Goal: Task Accomplishment & Management: Use online tool/utility

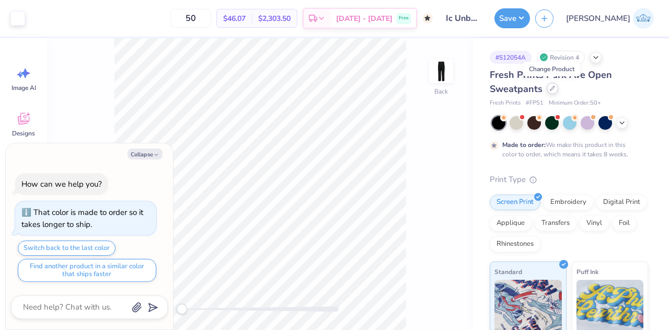
click at [552, 87] on icon at bounding box center [552, 88] width 5 height 5
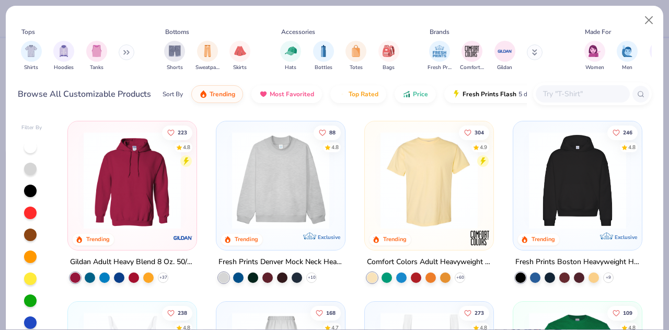
click at [563, 88] on input "text" at bounding box center [582, 94] width 80 height 12
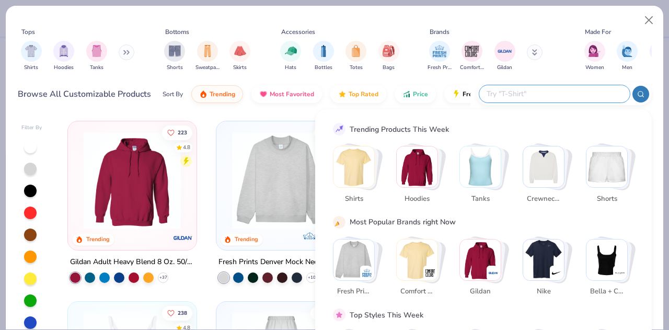
type textarea "x"
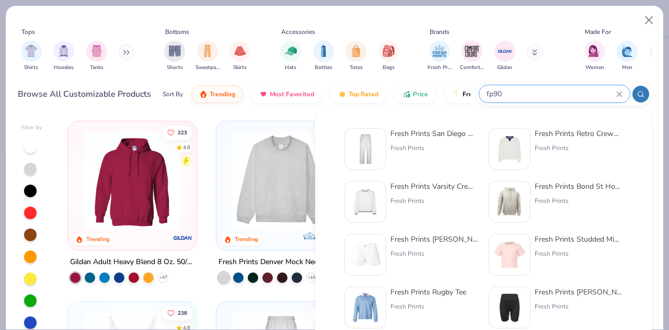
type input "fp90"
click at [412, 152] on div "Fresh Prints" at bounding box center [434, 147] width 88 height 9
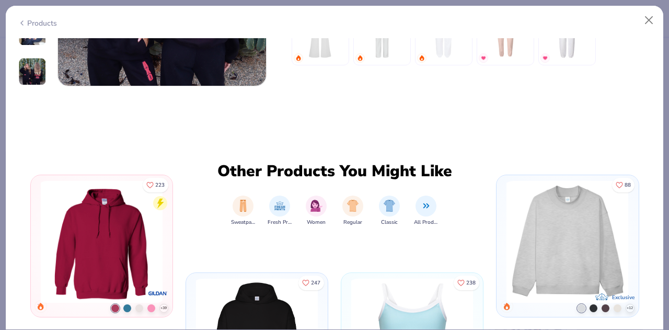
scroll to position [888, 0]
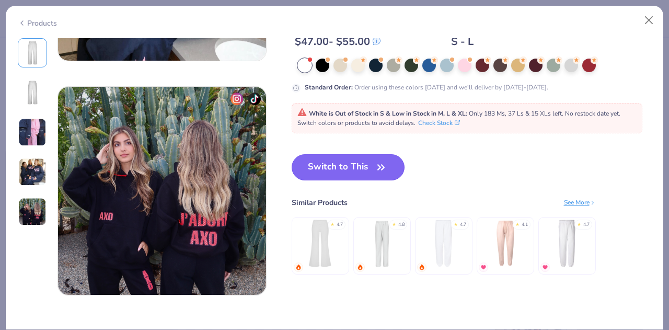
click at [361, 163] on button "Switch to This" at bounding box center [348, 167] width 113 height 26
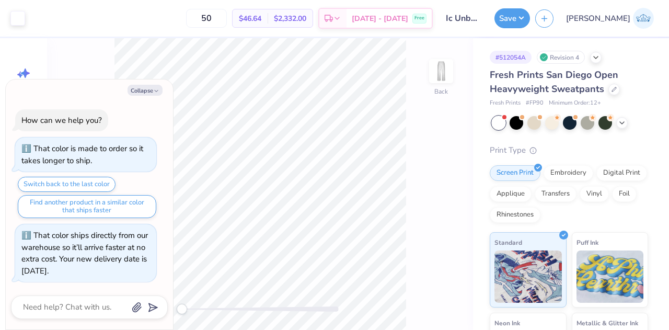
type textarea "x"
